Goal: Find specific page/section: Find specific page/section

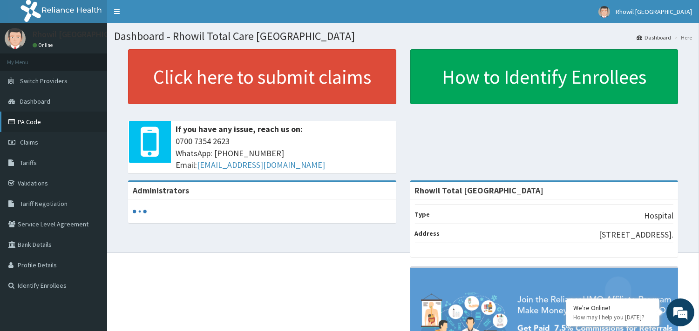
click at [31, 122] on link "PA Code" at bounding box center [53, 122] width 107 height 20
click at [30, 128] on link "PA Code" at bounding box center [53, 122] width 107 height 20
